Goal: Transaction & Acquisition: Book appointment/travel/reservation

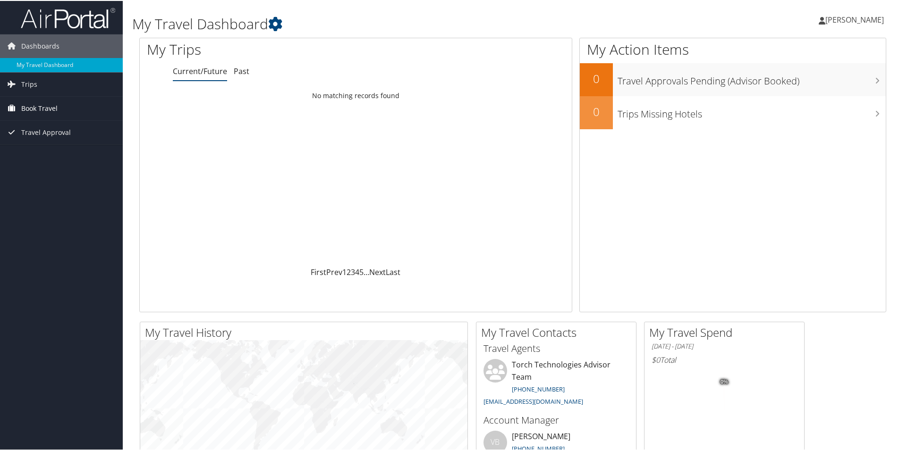
click at [44, 105] on span "Book Travel" at bounding box center [39, 108] width 36 height 24
click at [54, 150] on link "Book/Manage Online Trips" at bounding box center [61, 155] width 123 height 14
